Goal: Download file/media

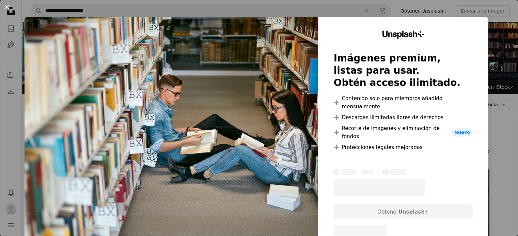
scroll to position [740, 0]
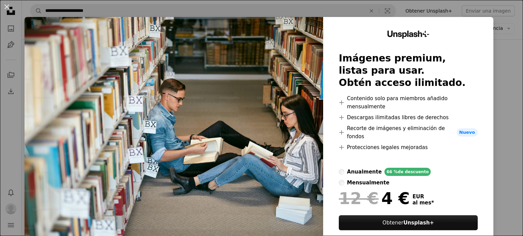
click at [503, 84] on div "An X shape Unsplash+ Imágenes premium, listas para usar. Obtén acceso ilimitado…" at bounding box center [261, 118] width 523 height 236
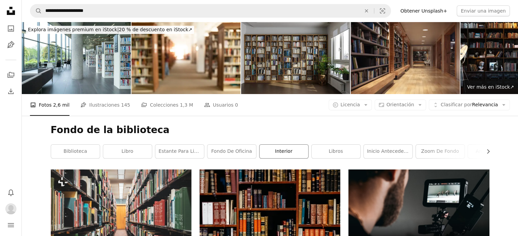
click at [293, 153] on link "interior" at bounding box center [283, 152] width 49 height 14
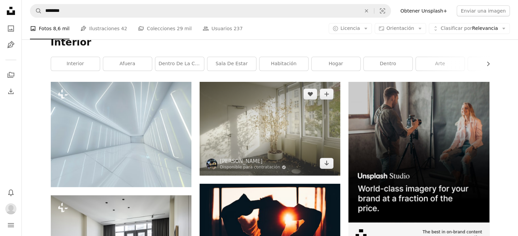
scroll to position [102, 0]
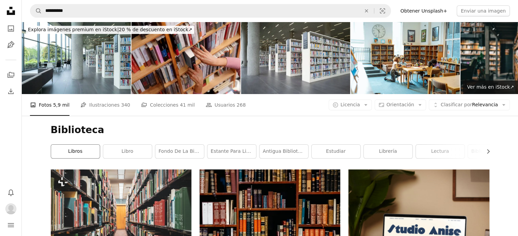
click at [88, 153] on link "libros" at bounding box center [75, 152] width 49 height 14
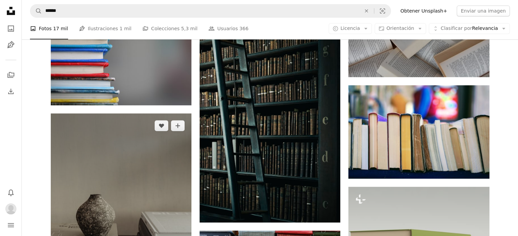
scroll to position [374, 0]
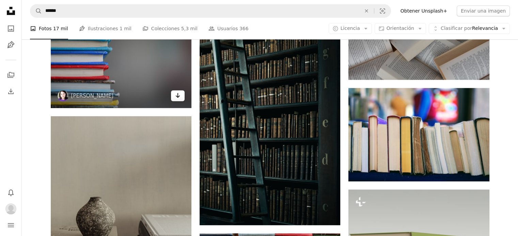
click at [177, 95] on icon "Arrow pointing down" at bounding box center [177, 96] width 5 height 8
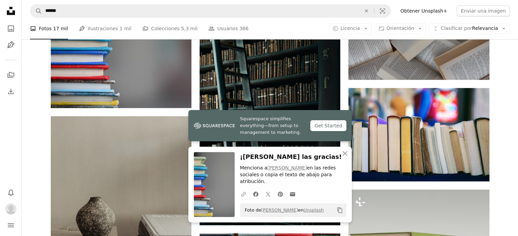
click at [244, 195] on icon "A URL sharing icon (chains)" at bounding box center [243, 195] width 6 height 6
click at [345, 158] on icon "An X shape" at bounding box center [345, 154] width 8 height 8
